Goal: Check status

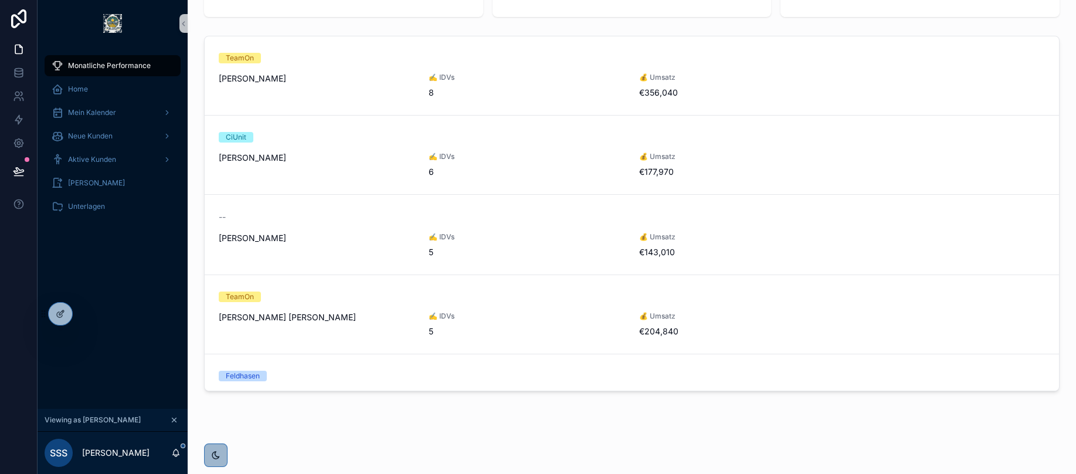
scroll to position [286, 0]
